Goal: Task Accomplishment & Management: Complete application form

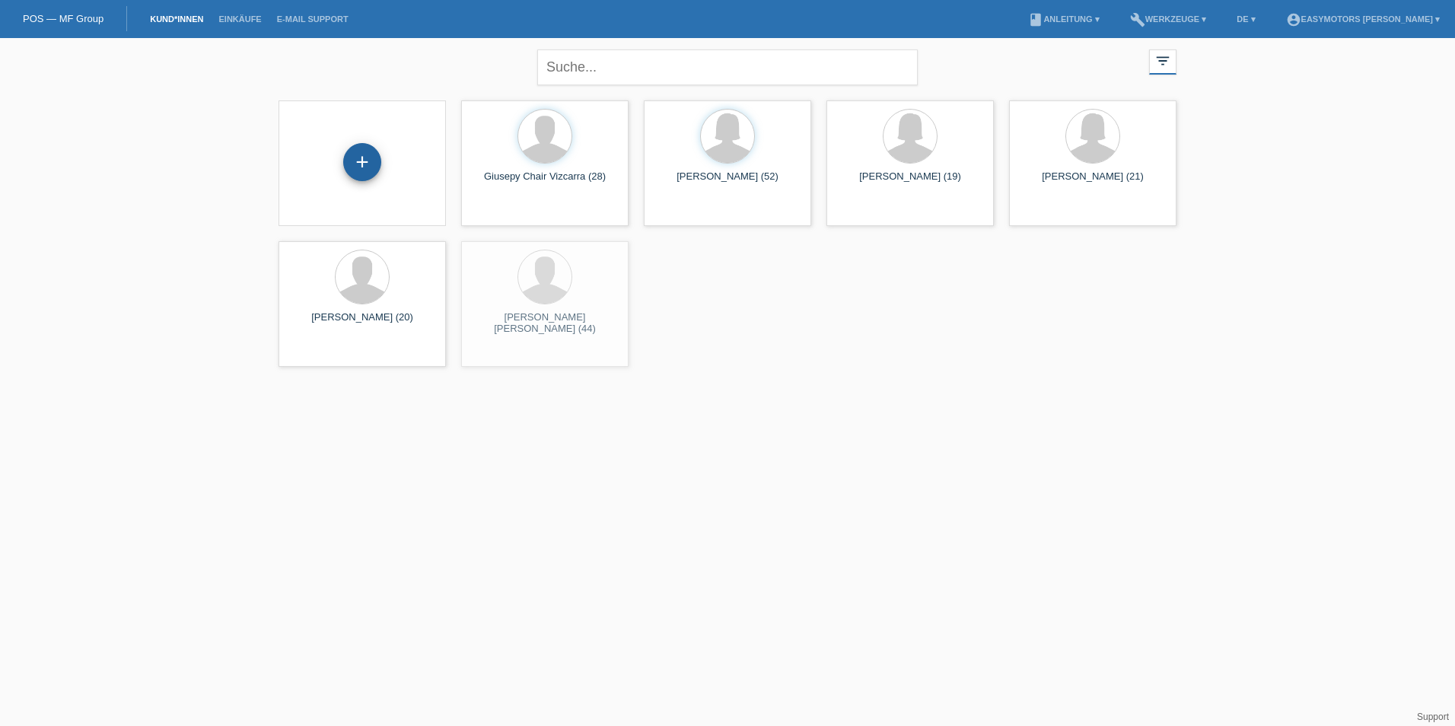
click at [360, 162] on div "+" at bounding box center [362, 162] width 38 height 38
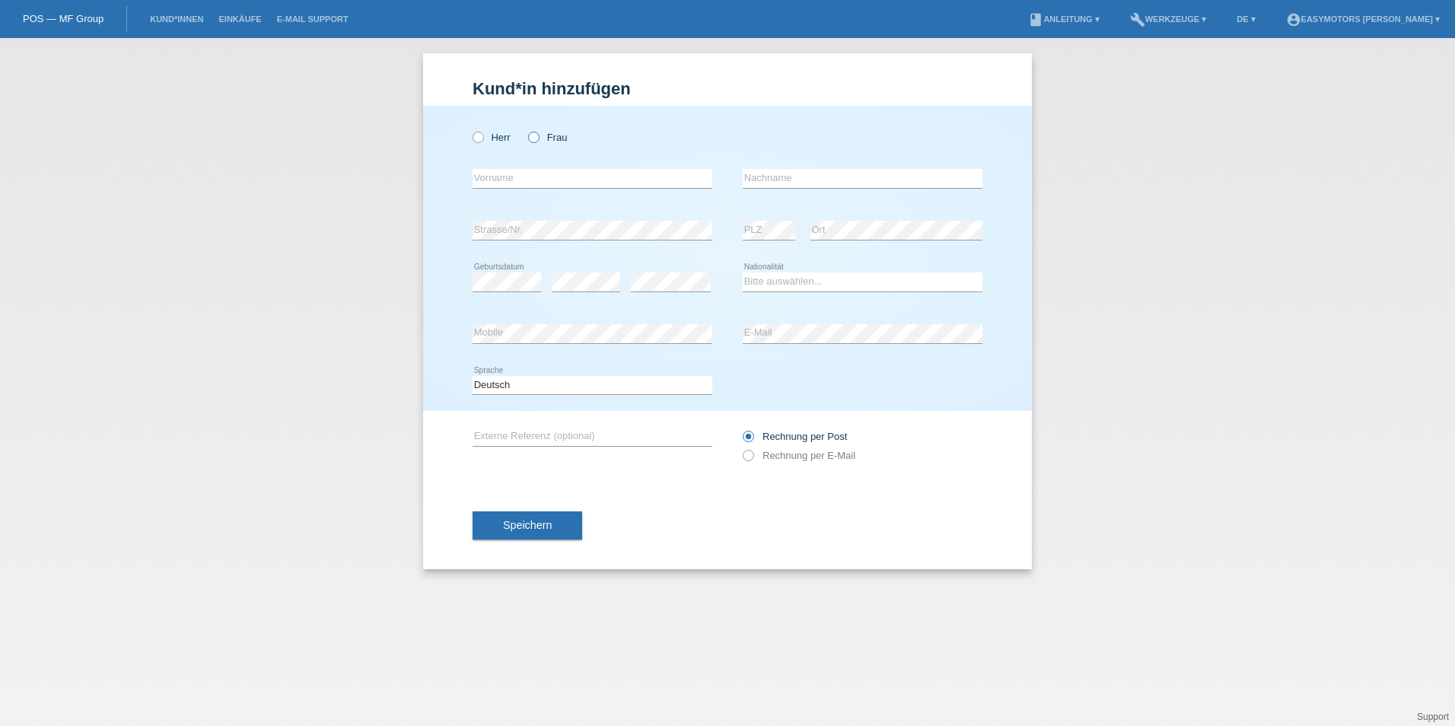
click at [555, 141] on label "Frau" at bounding box center [547, 137] width 39 height 11
click at [538, 141] on input "Frau" at bounding box center [533, 137] width 10 height 10
radio input "true"
click at [510, 159] on div "error Vorname" at bounding box center [593, 179] width 240 height 52
click at [501, 186] on input "text" at bounding box center [593, 178] width 240 height 19
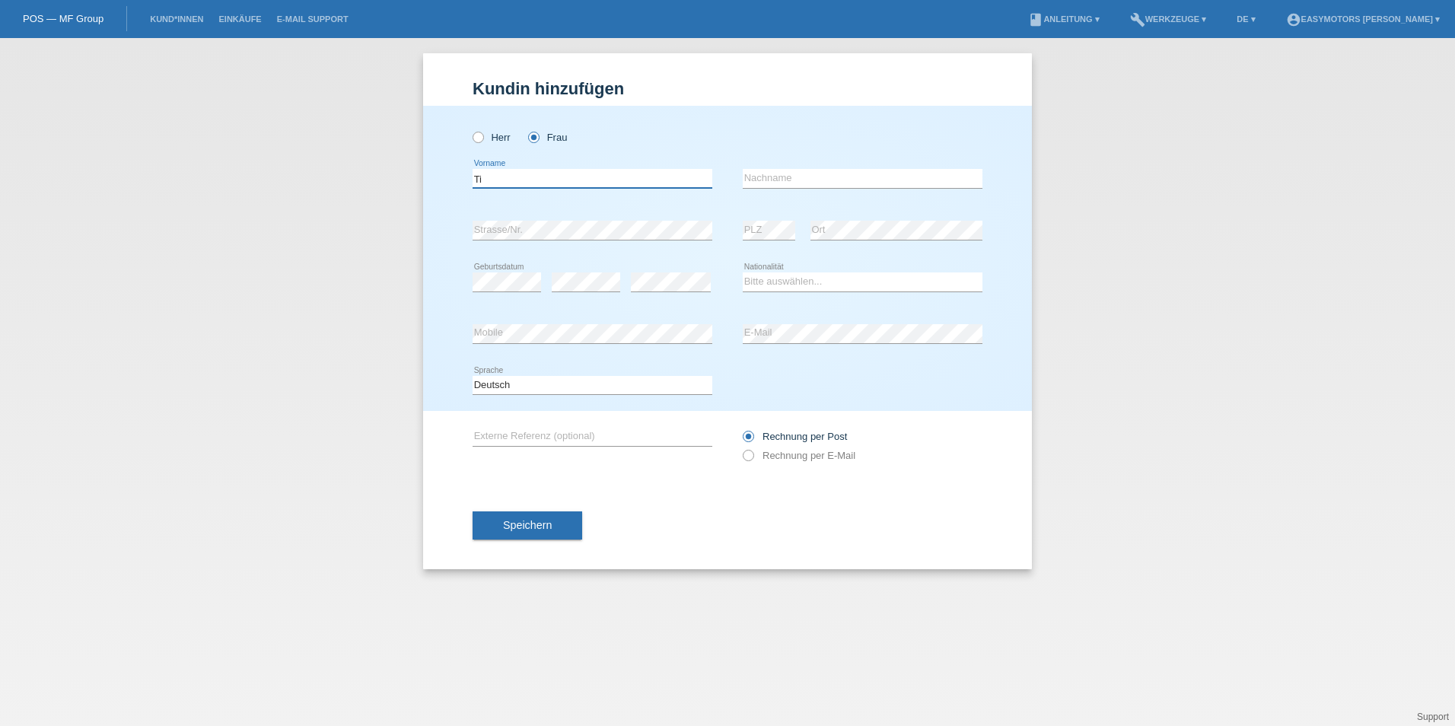
type input "T"
type input "Tiegsti"
type input "w"
click at [776, 175] on input "w" at bounding box center [863, 178] width 240 height 19
drag, startPoint x: 776, startPoint y: 175, endPoint x: 802, endPoint y: 173, distance: 26.0
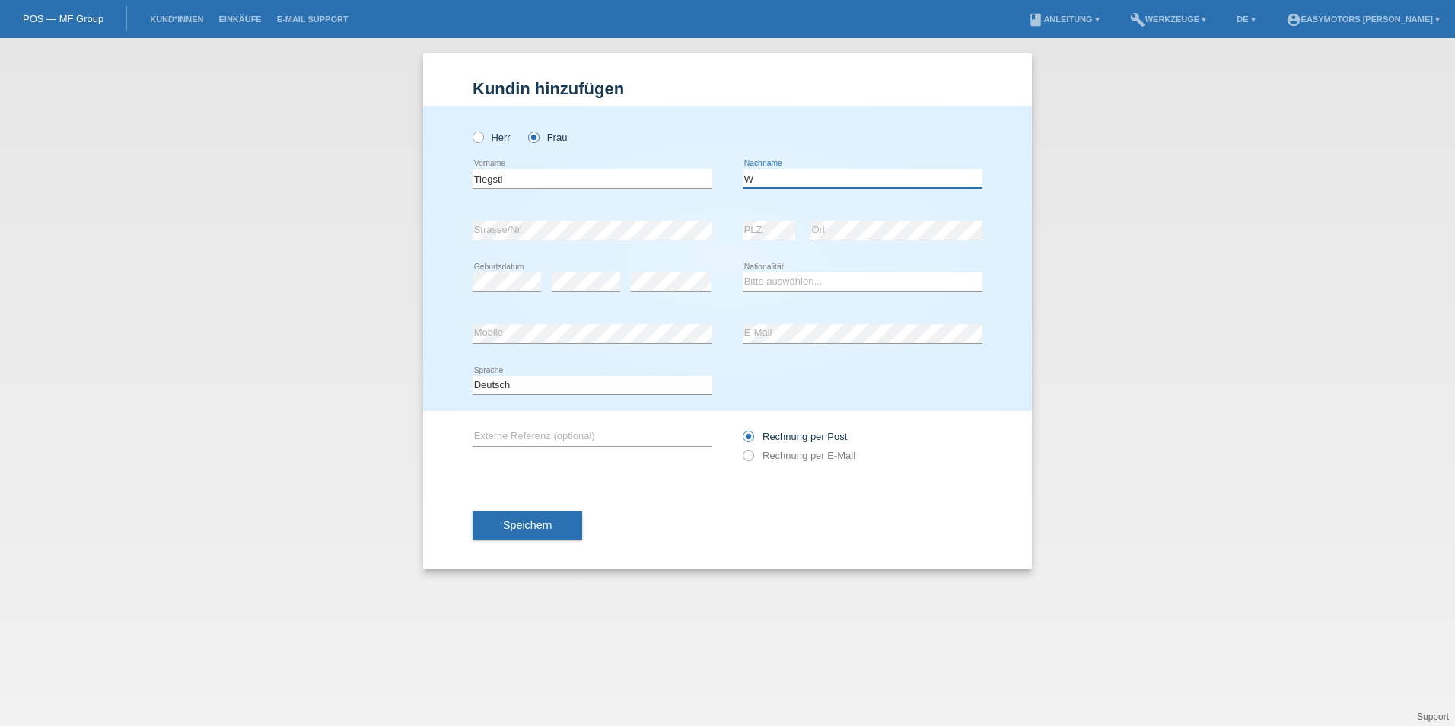
click at [776, 175] on input "W" at bounding box center [863, 178] width 240 height 19
type input "Weldu"
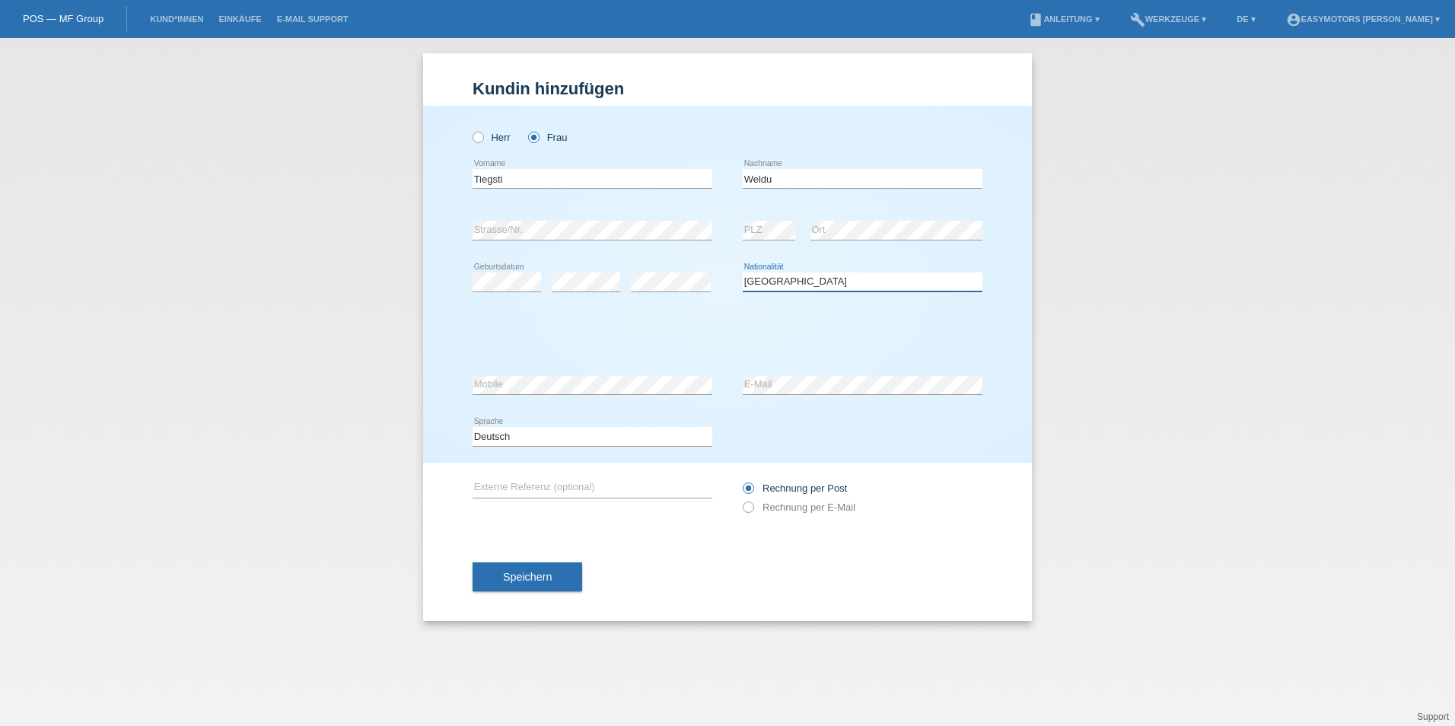
select select "ER"
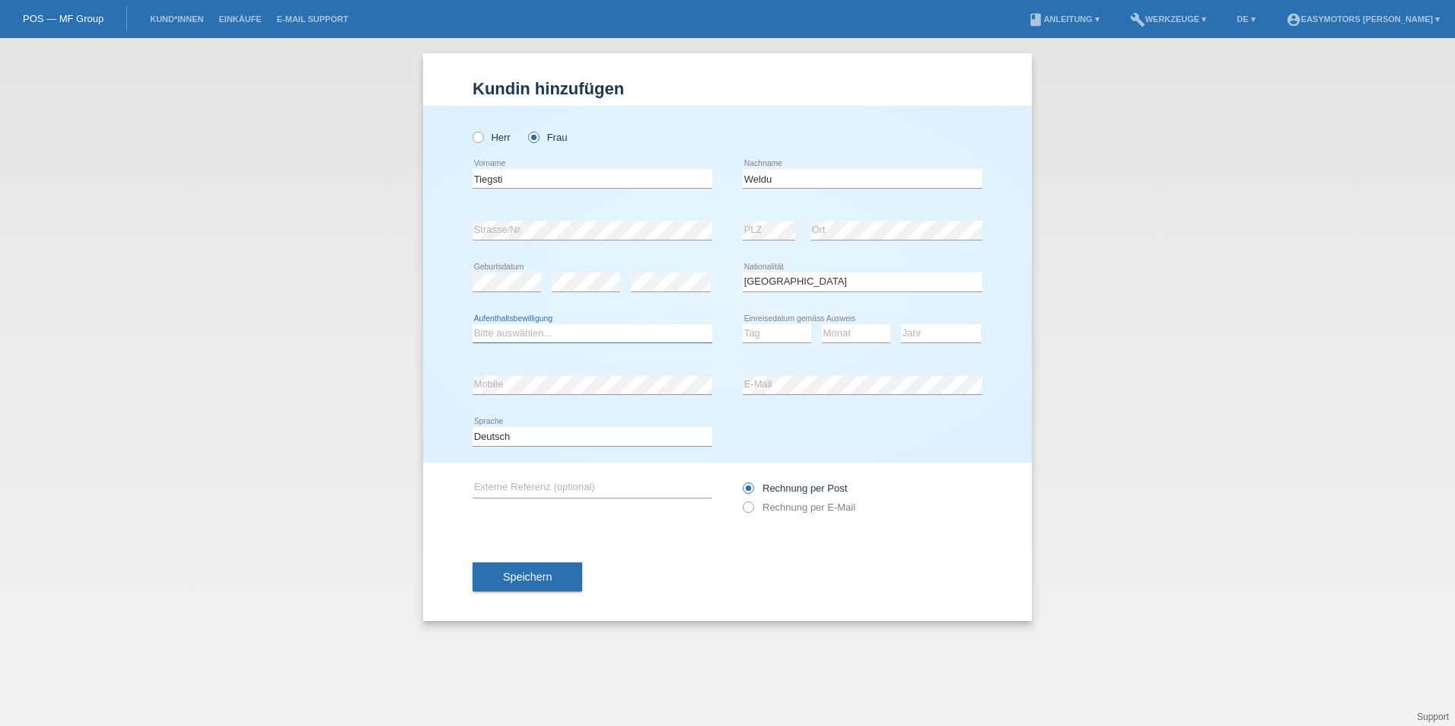
select select "C"
select select "13"
select select "02"
select select "2002"
click at [504, 567] on button "Speichern" at bounding box center [528, 576] width 110 height 29
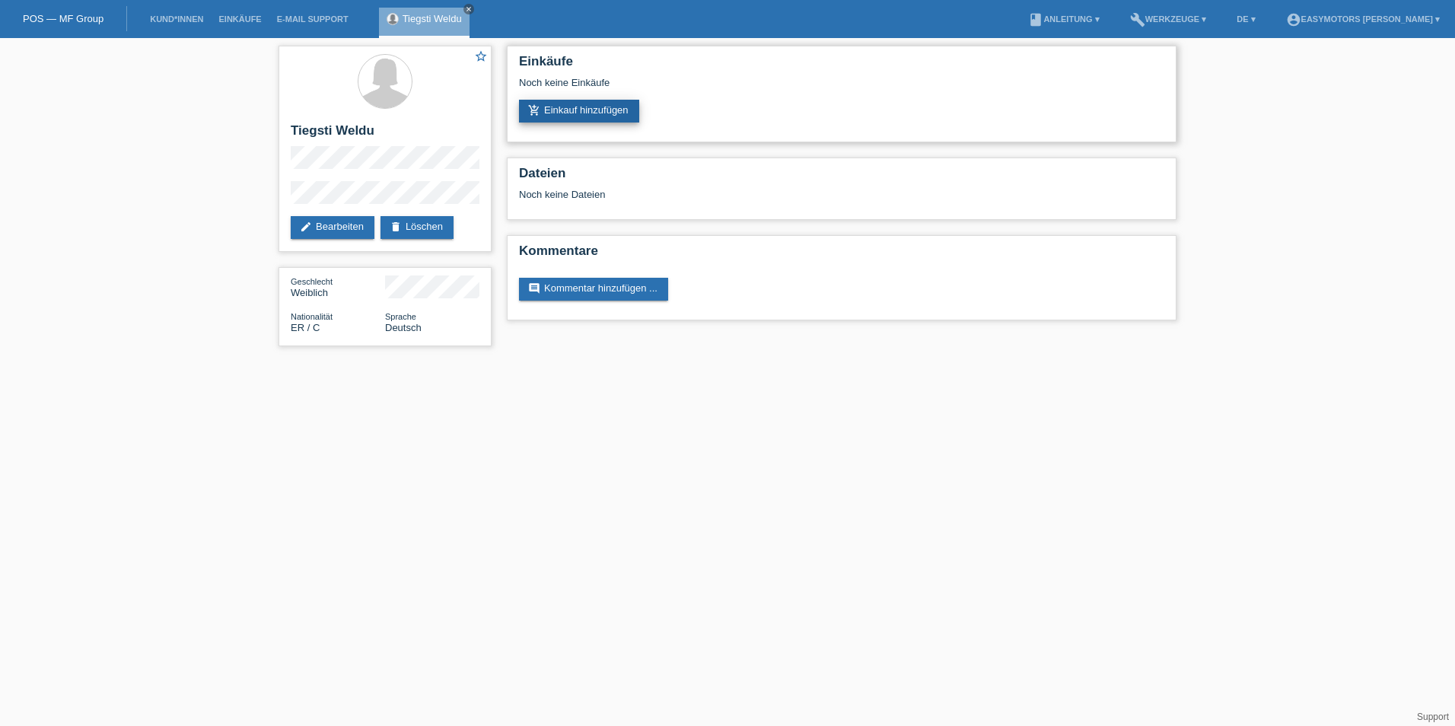
click at [612, 109] on link "add_shopping_cart Einkauf hinzufügen" at bounding box center [579, 111] width 120 height 23
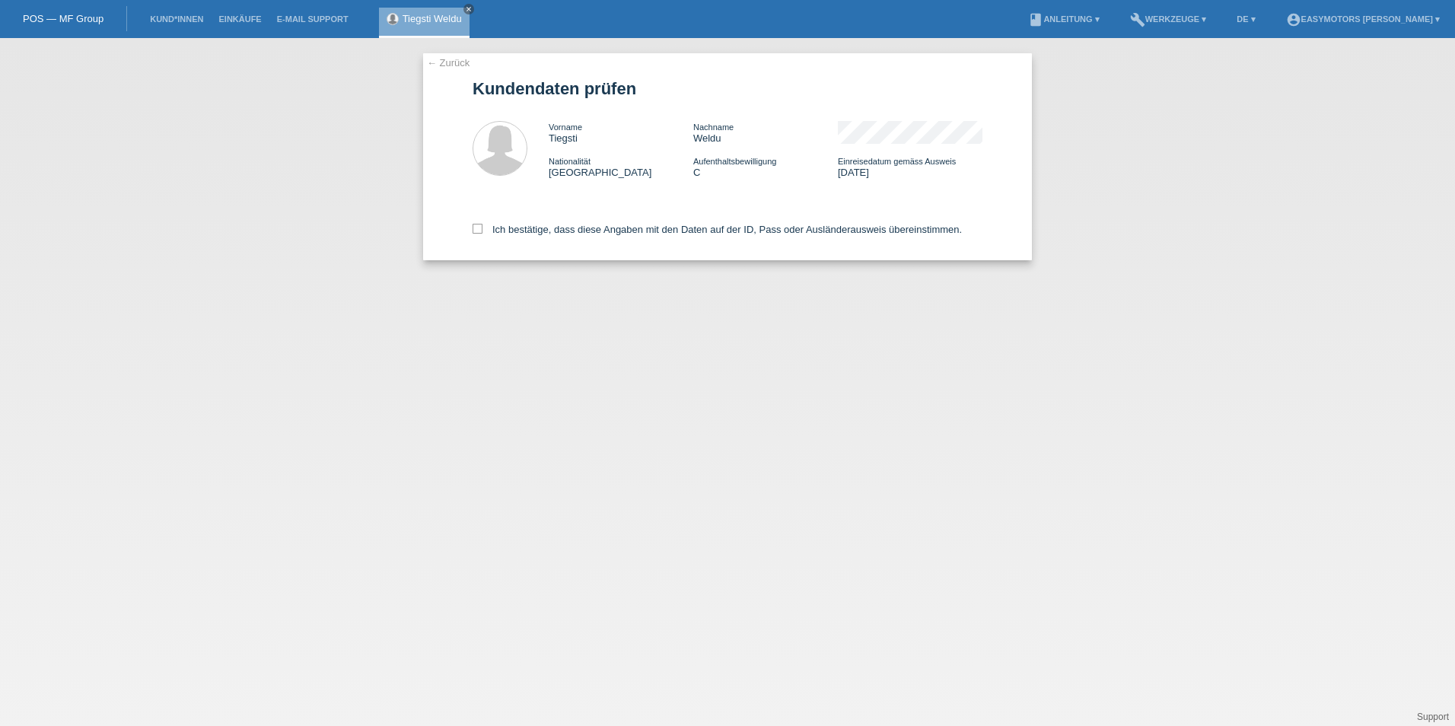
click at [479, 236] on div "Ich bestätige, dass diese Angaben mit den Daten auf der ID, Pass oder Ausländer…" at bounding box center [728, 226] width 510 height 67
click at [477, 231] on icon at bounding box center [478, 229] width 10 height 10
click at [477, 231] on input "Ich bestätige, dass diese Angaben mit den Daten auf der ID, Pass oder Ausländer…" at bounding box center [478, 229] width 10 height 10
checkbox input "true"
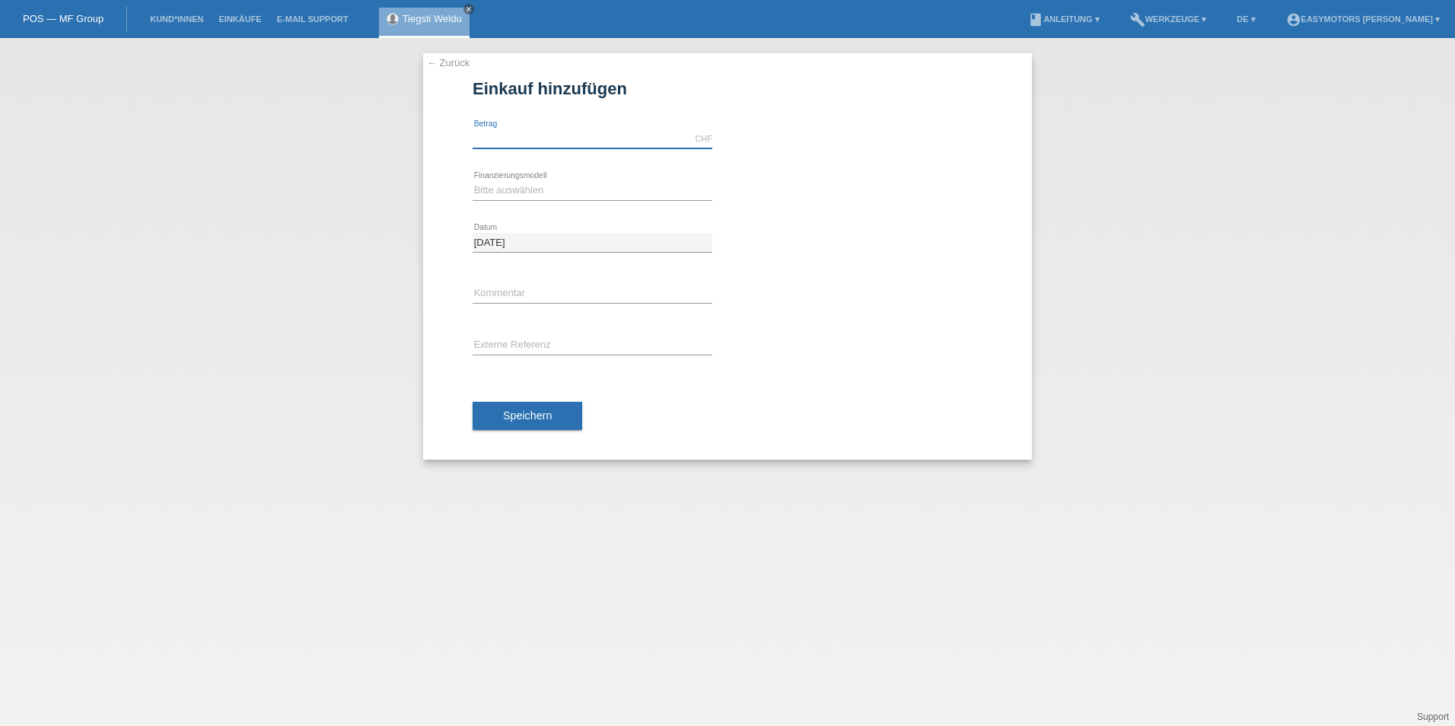
click at [542, 132] on input "text" at bounding box center [593, 138] width 240 height 19
type input "2800.00"
click at [506, 180] on div "Bitte auswählen Fixe Raten Kauf auf Rechnung mit Teilzahlungsoption error Finan…" at bounding box center [593, 191] width 240 height 52
click at [506, 191] on select "Bitte auswählen Fixe Raten Kauf auf Rechnung mit Teilzahlungsoption" at bounding box center [593, 190] width 240 height 18
select select "81"
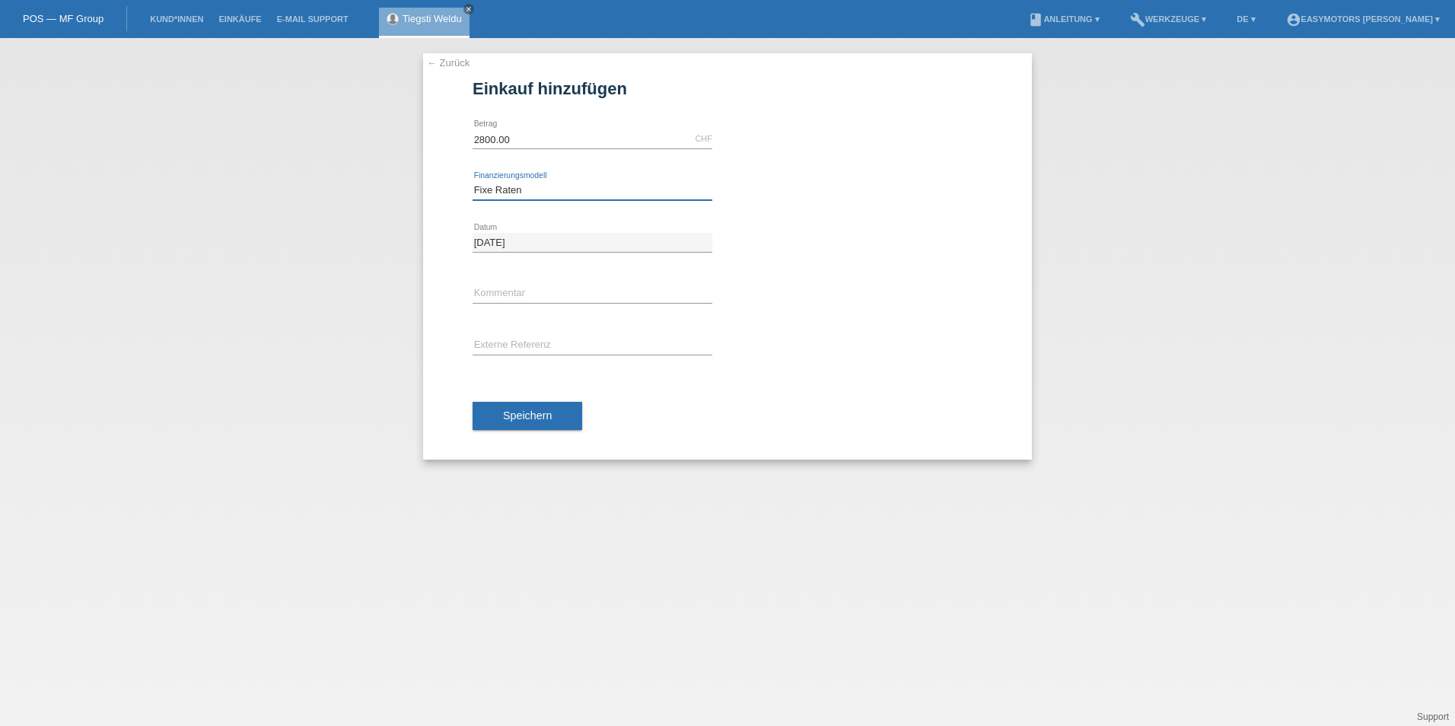
click at [473, 181] on select "Bitte auswählen Fixe Raten Kauf auf Rechnung mit Teilzahlungsoption" at bounding box center [593, 190] width 240 height 18
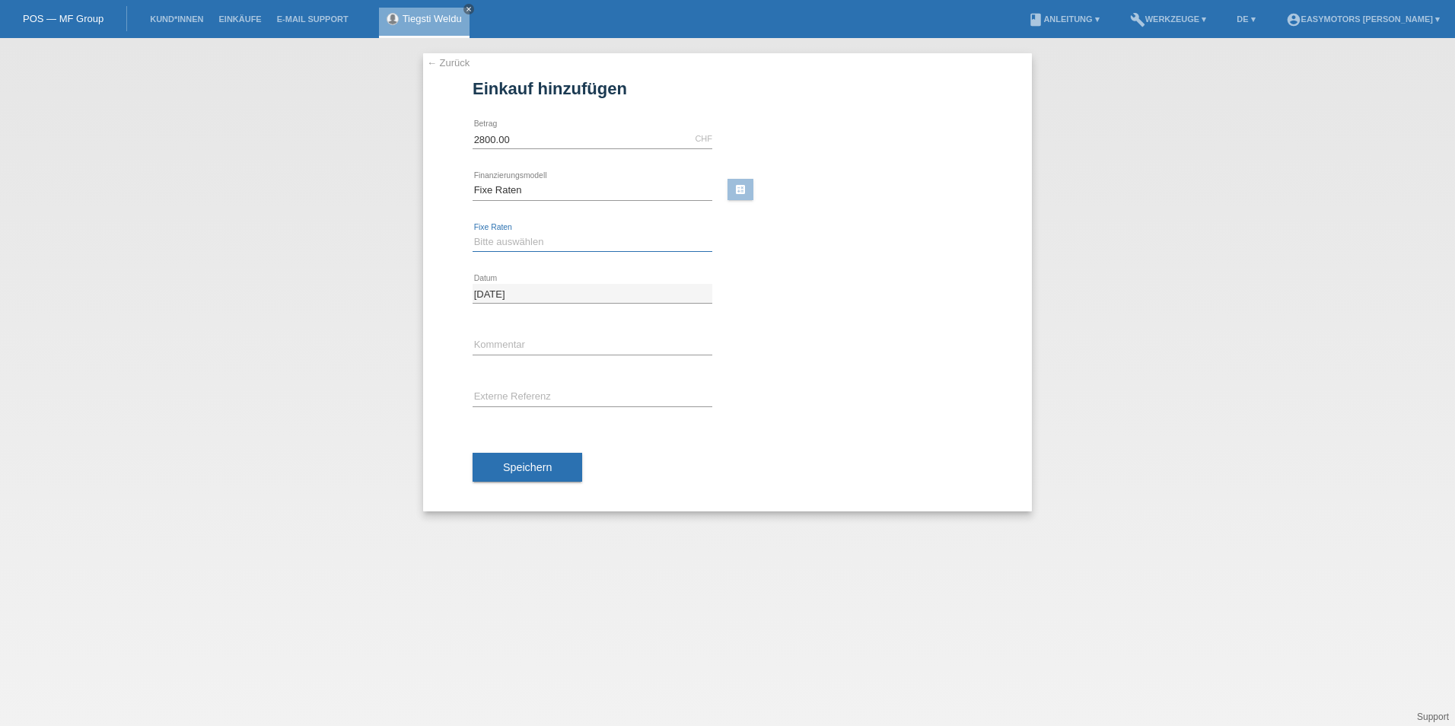
click at [511, 235] on select "Bitte auswählen 12 Raten 24 Raten 48 Raten" at bounding box center [593, 242] width 240 height 18
select select "320"
click at [473, 233] on select "Bitte auswählen 12 Raten 24 Raten 48 Raten" at bounding box center [593, 242] width 240 height 18
click at [544, 479] on button "Speichern" at bounding box center [528, 467] width 110 height 29
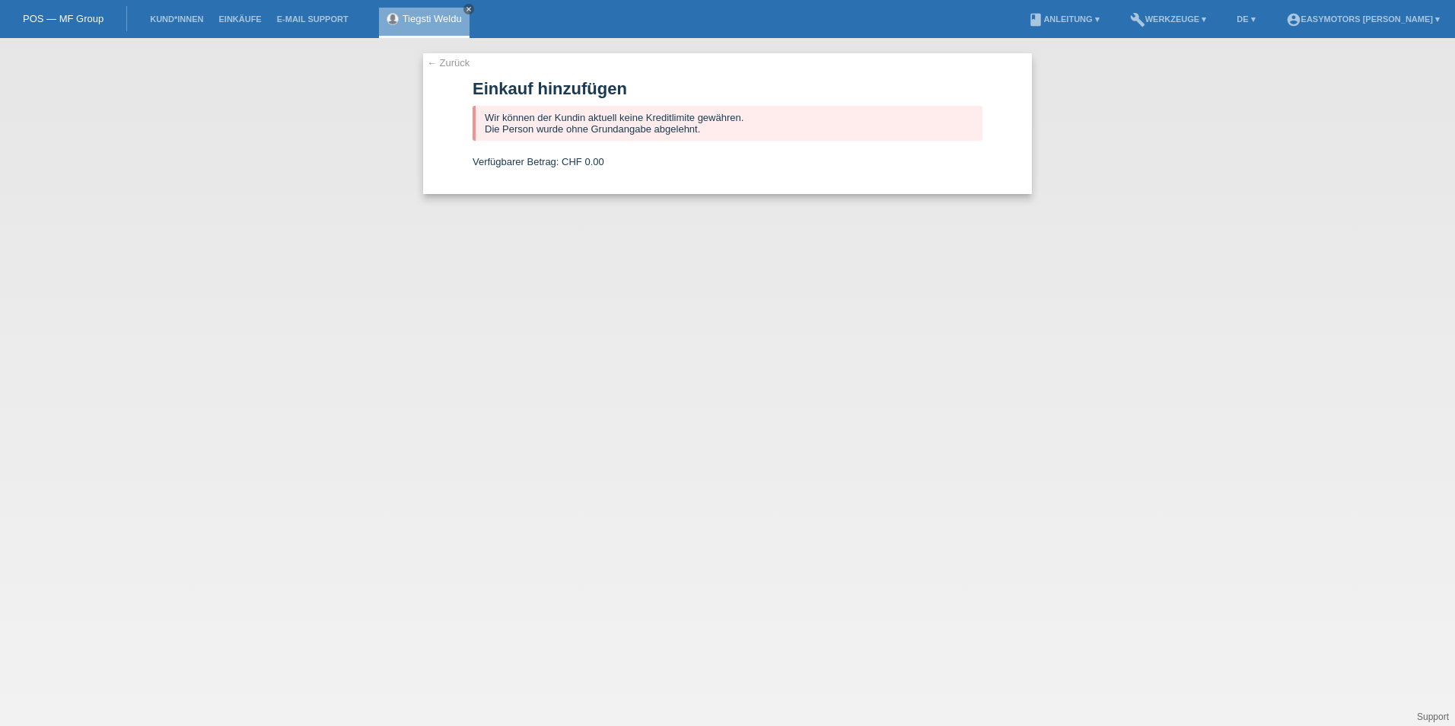
click at [460, 67] on link "← Zurück" at bounding box center [448, 62] width 43 height 11
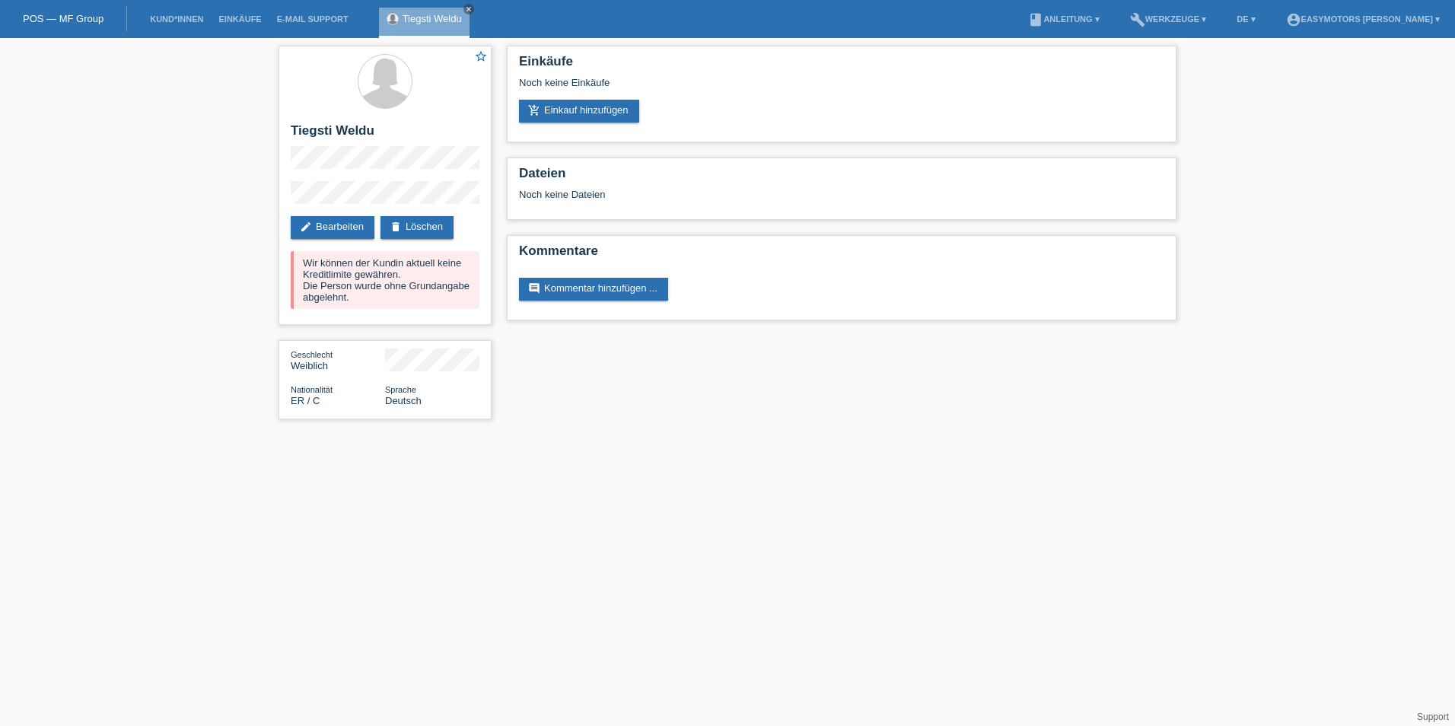
click at [266, 203] on div "star_border Tiegsti Weldu edit Bearbeiten delete Löschen Wir können der Kundin …" at bounding box center [727, 236] width 1455 height 396
drag, startPoint x: 352, startPoint y: 292, endPoint x: 327, endPoint y: 288, distance: 24.8
click at [328, 288] on div "Wir können der Kundin aktuell keine Kreditlimite gewähren. Die Person wurde ohn…" at bounding box center [385, 280] width 189 height 58
drag, startPoint x: 327, startPoint y: 288, endPoint x: 270, endPoint y: 285, distance: 57.1
click at [270, 285] on div "star_border Tiegsti Weldu edit Bearbeiten delete Löschen Wir können der Kundin …" at bounding box center [727, 236] width 1455 height 396
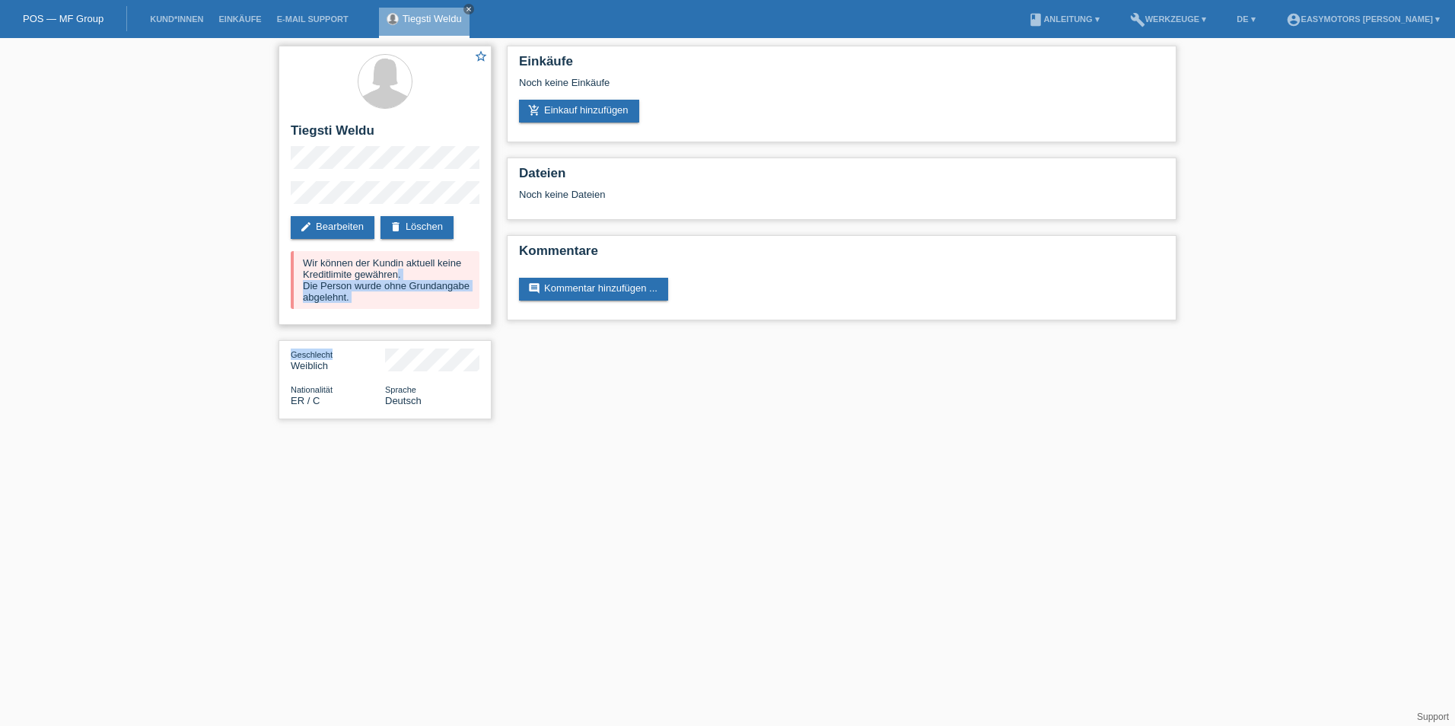
drag, startPoint x: 355, startPoint y: 328, endPoint x: 300, endPoint y: 273, distance: 78.0
click at [300, 273] on div "star_border Tiegsti Weldu edit Bearbeiten delete Löschen Wir können der Kundin …" at bounding box center [385, 236] width 228 height 396
